Goal: Browse casually: Explore the website without a specific task or goal

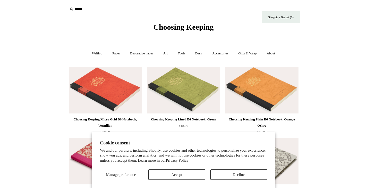
click at [182, 172] on button "Accept" at bounding box center [176, 174] width 57 height 10
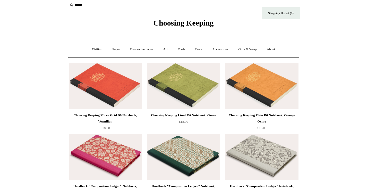
scroll to position [47, 0]
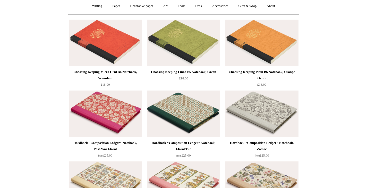
click at [192, 122] on img at bounding box center [183, 113] width 73 height 46
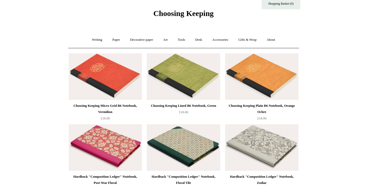
scroll to position [0, 0]
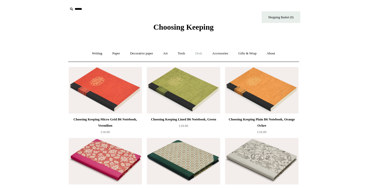
click at [202, 55] on link "Desk +" at bounding box center [198, 54] width 16 height 14
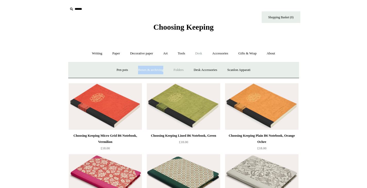
click at [179, 69] on link "Folders" at bounding box center [178, 70] width 19 height 14
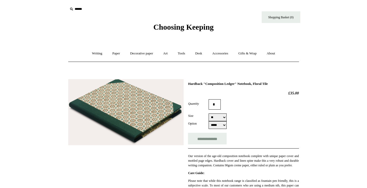
select select "*****"
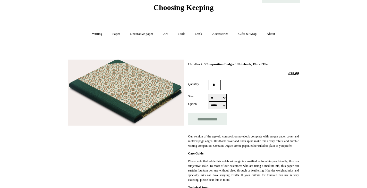
scroll to position [21, 0]
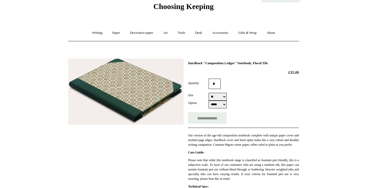
click at [152, 95] on img at bounding box center [125, 91] width 115 height 66
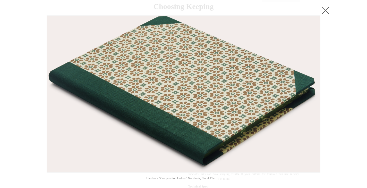
click at [326, 8] on link at bounding box center [325, 10] width 10 height 10
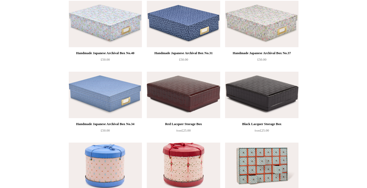
scroll to position [563, 0]
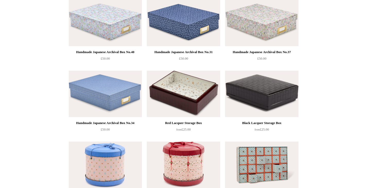
click at [187, 93] on img at bounding box center [183, 94] width 73 height 46
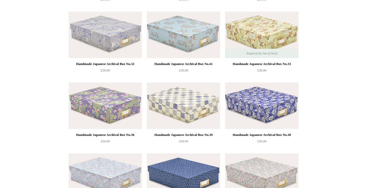
scroll to position [569, 0]
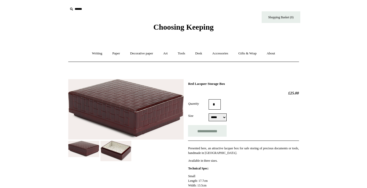
click at [111, 148] on img at bounding box center [115, 151] width 31 height 20
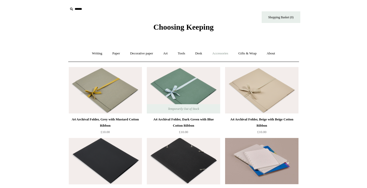
click at [224, 54] on link "Accessories +" at bounding box center [219, 54] width 25 height 14
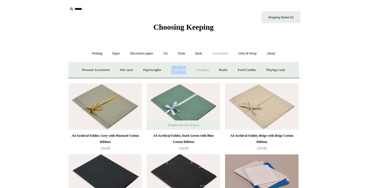
click at [203, 69] on link "Ceramics +" at bounding box center [203, 70] width 22 height 14
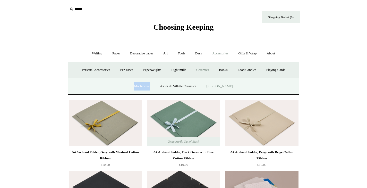
click at [222, 85] on link "[PERSON_NAME]" at bounding box center [220, 86] width 36 height 14
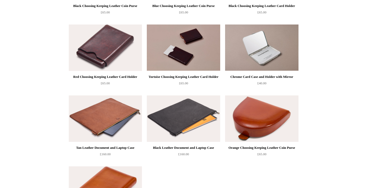
scroll to position [166, 0]
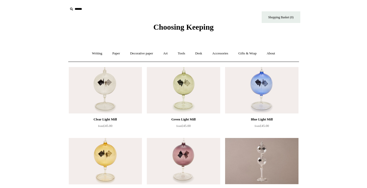
click at [119, 83] on img at bounding box center [105, 90] width 73 height 46
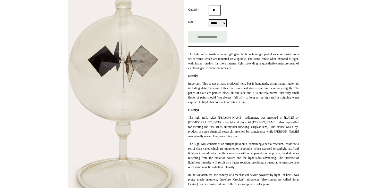
scroll to position [93, 0]
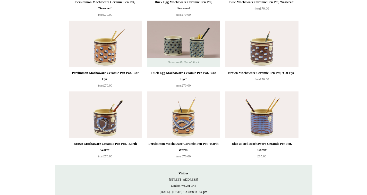
scroll to position [145, 0]
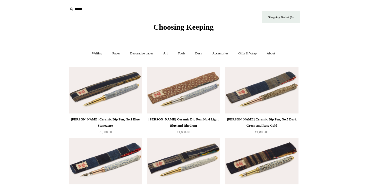
click at [199, 29] on span "Choosing Keeping" at bounding box center [183, 27] width 60 height 8
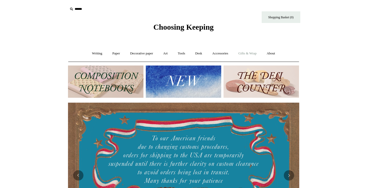
click at [246, 54] on link "Gifts & Wrap +" at bounding box center [247, 54] width 28 height 14
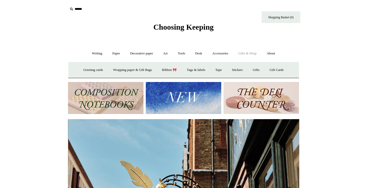
scroll to position [0, 231]
click at [240, 69] on link "Stickers" at bounding box center [237, 70] width 20 height 14
